Goal: Obtain resource: Download file/media

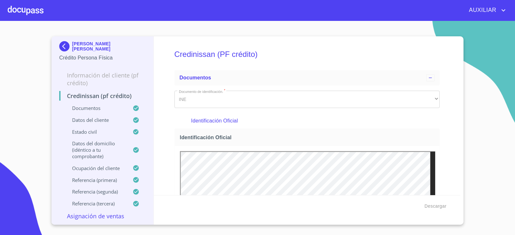
click at [64, 45] on img at bounding box center [65, 46] width 13 height 10
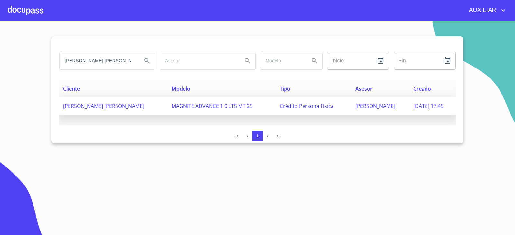
scroll to position [0, 17]
drag, startPoint x: 65, startPoint y: 57, endPoint x: 242, endPoint y: 108, distance: 185.1
click at [242, 108] on div "KARLA ALEXANDRA GARNICA ORTIZ Inicio ​ Fin ​ Cliente Modelo Tipo Asesor Creado …" at bounding box center [257, 89] width 412 height 107
type input "FIRE ENGINEERS"
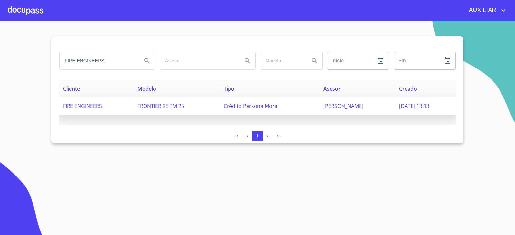
click at [116, 103] on td "FIRE ENGINEERS" at bounding box center [96, 106] width 74 height 18
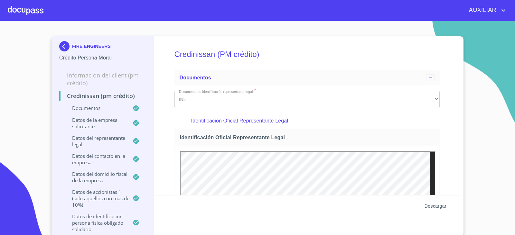
click at [443, 209] on span "Descargar" at bounding box center [435, 206] width 22 height 8
click at [67, 45] on img at bounding box center [65, 46] width 13 height 10
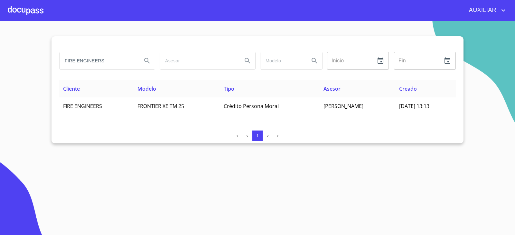
drag, startPoint x: 107, startPoint y: 58, endPoint x: 57, endPoint y: 74, distance: 53.2
click at [57, 74] on div "FIRE ENGINEERS Inicio ​ Fin ​ Cliente Modelo Tipo Asesor Creado FIRE ENGINEERS …" at bounding box center [257, 89] width 412 height 107
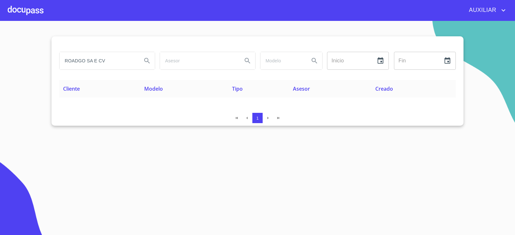
click at [84, 61] on input "ROADGO SA E CV" at bounding box center [97, 60] width 77 height 17
click at [113, 60] on input "ROAdgo SA E CV" at bounding box center [97, 60] width 77 height 17
type input "ROAdgo"
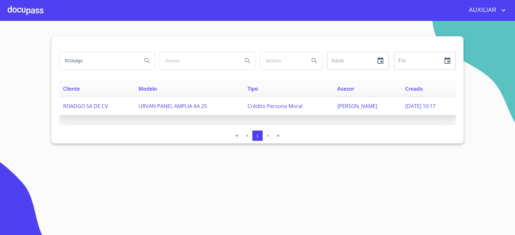
click at [143, 107] on span "URVAN PANEL AMPLIA AA 25" at bounding box center [172, 106] width 69 height 7
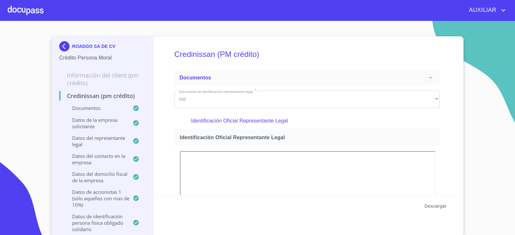
click at [434, 203] on span "Descargar" at bounding box center [435, 206] width 22 height 8
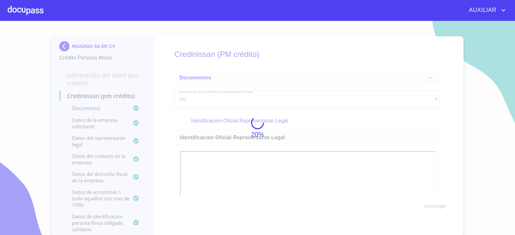
click at [238, 55] on div "20%" at bounding box center [257, 128] width 515 height 214
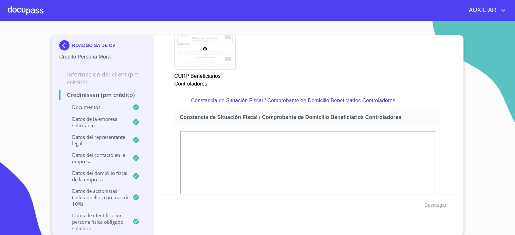
scroll to position [4354, 0]
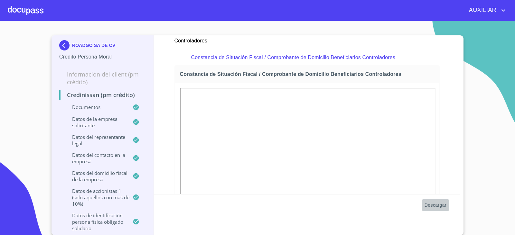
click at [431, 202] on span "Descargar" at bounding box center [435, 205] width 22 height 8
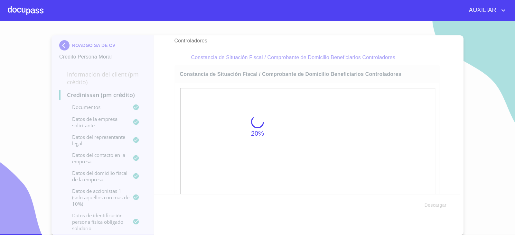
click at [468, 198] on div "20%" at bounding box center [257, 127] width 515 height 214
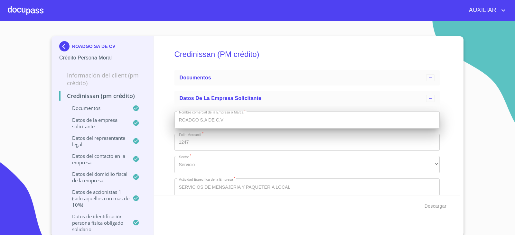
type input "5 de may. de 2020"
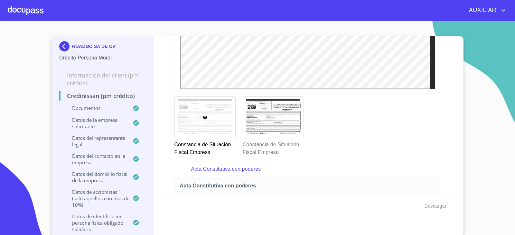
scroll to position [1672, 0]
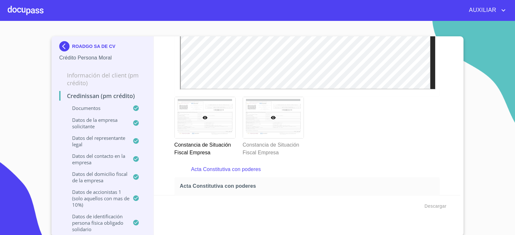
click at [275, 123] on div at bounding box center [273, 117] width 60 height 41
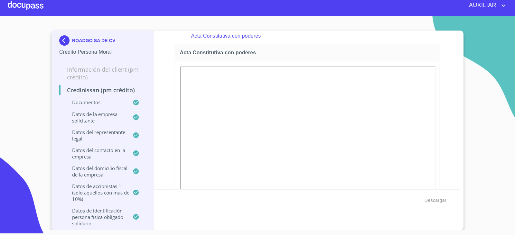
scroll to position [1804, 0]
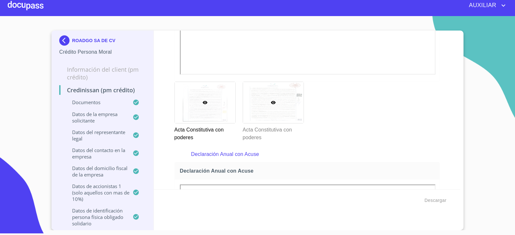
click at [257, 115] on div at bounding box center [273, 102] width 60 height 41
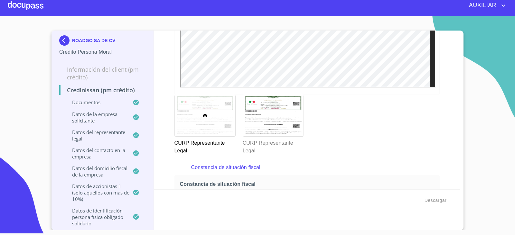
scroll to position [3438, 0]
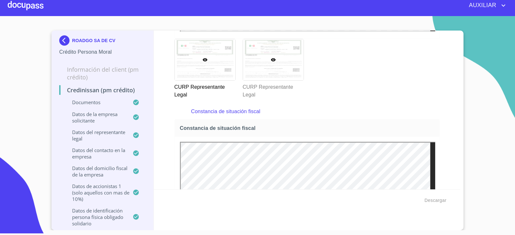
click at [272, 65] on div at bounding box center [273, 59] width 60 height 41
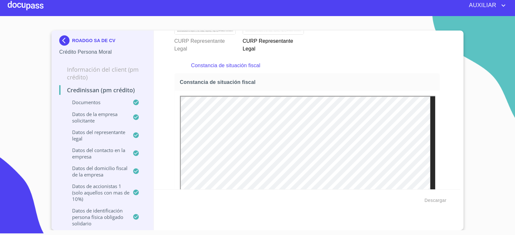
scroll to position [3486, 0]
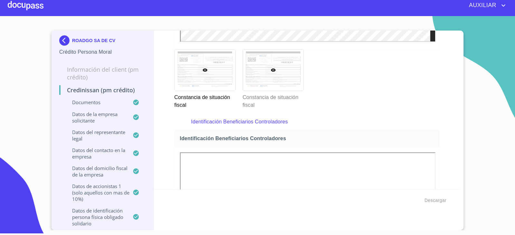
click at [258, 80] on div at bounding box center [273, 70] width 60 height 41
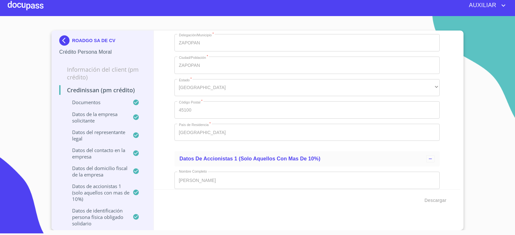
scroll to position [5634, 0]
